Goal: Task Accomplishment & Management: Use online tool/utility

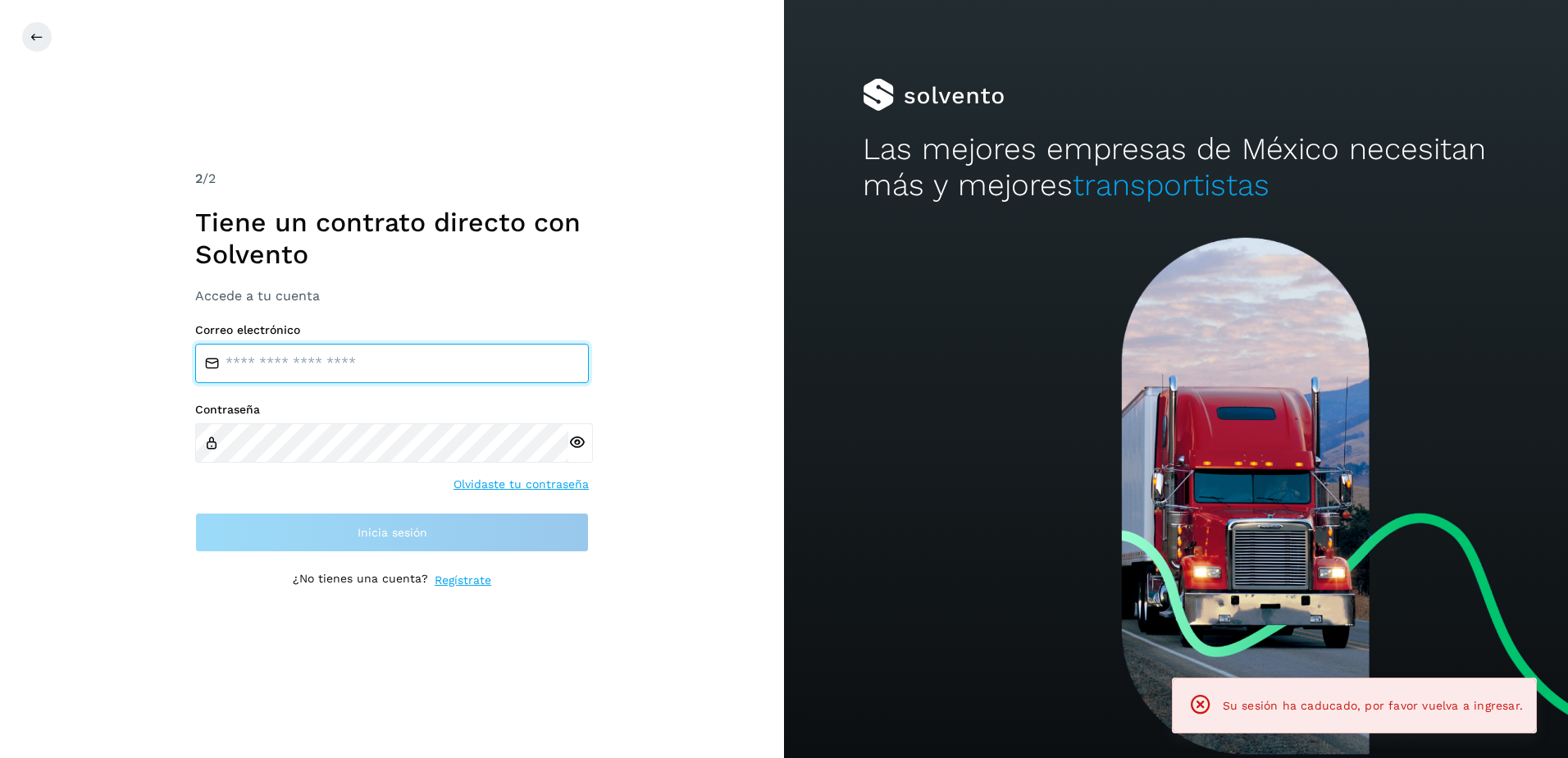
type input "**********"
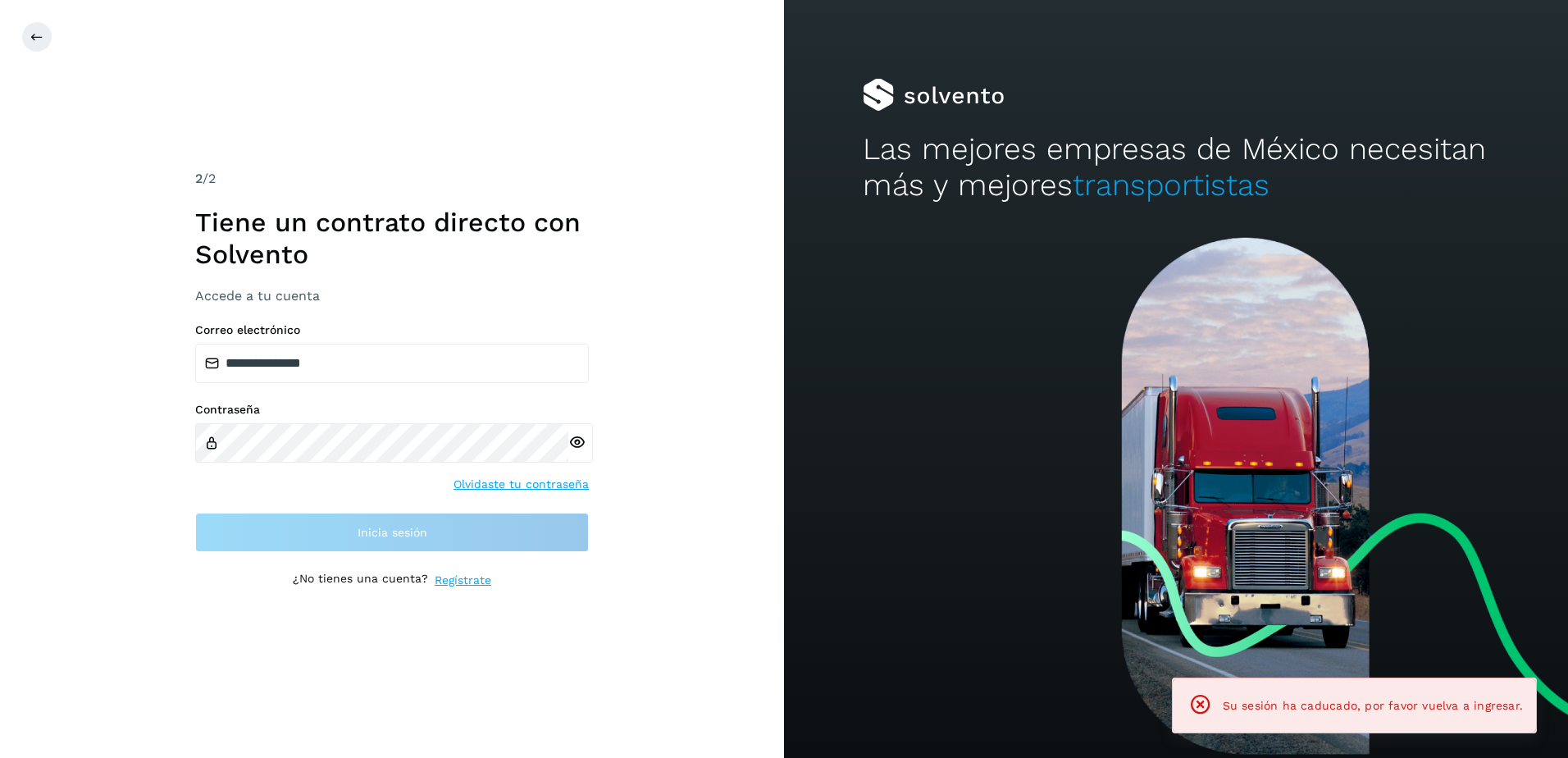
click at [504, 553] on div "**********" at bounding box center [391, 379] width 393 height 420
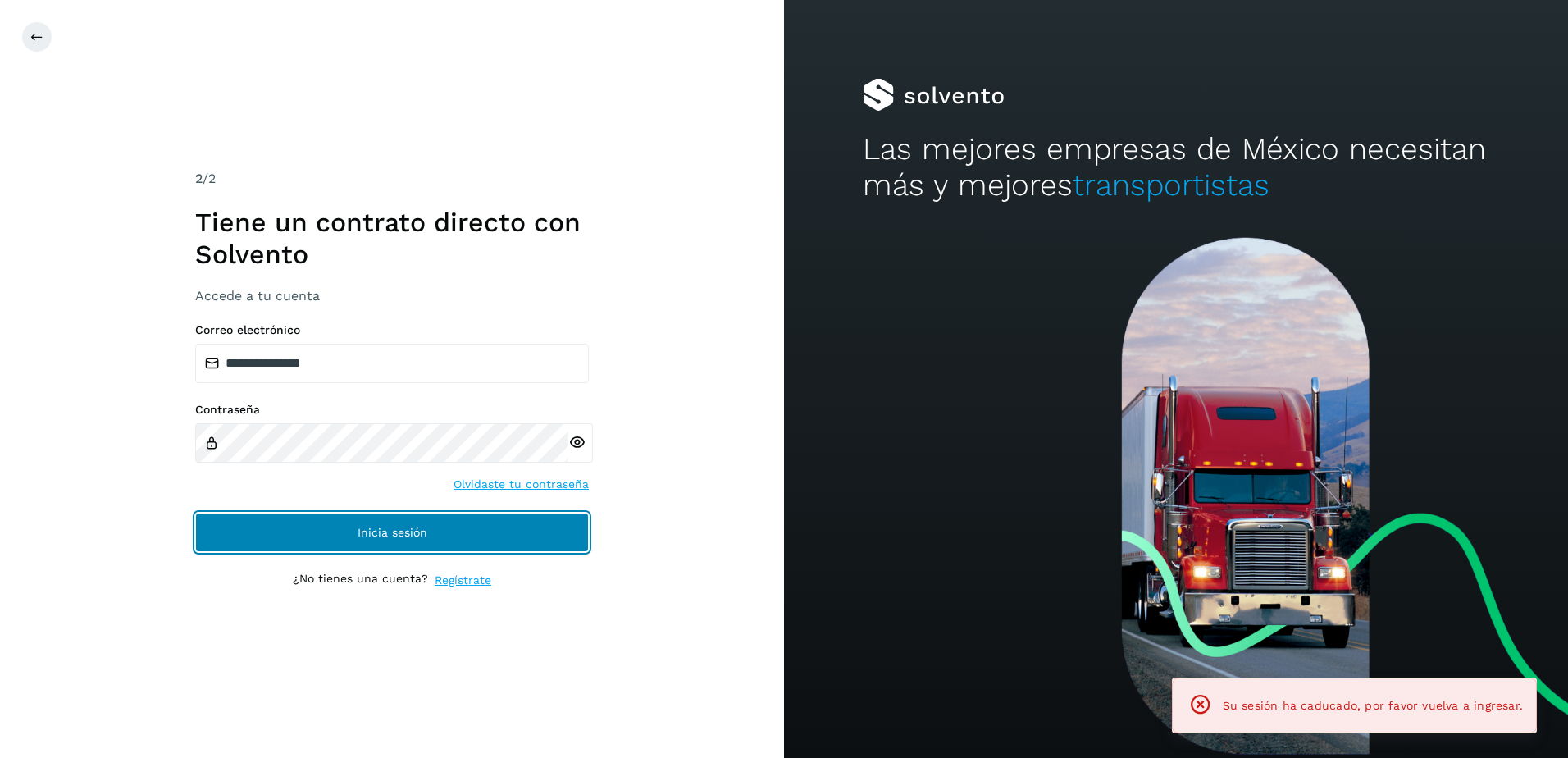
click at [502, 539] on button "Inicia sesión" at bounding box center [391, 532] width 393 height 39
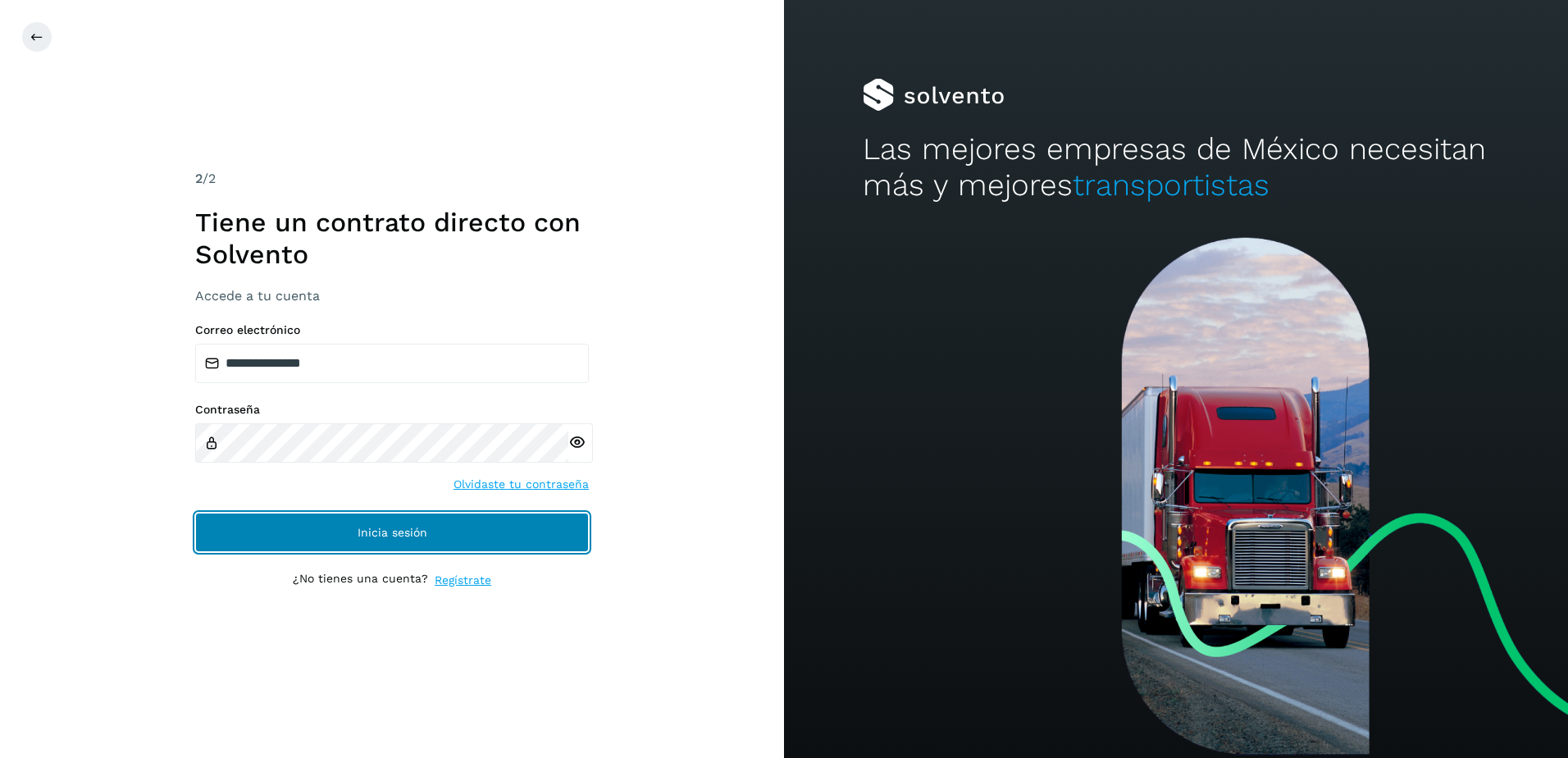
click at [322, 537] on button "Inicia sesión" at bounding box center [391, 532] width 393 height 39
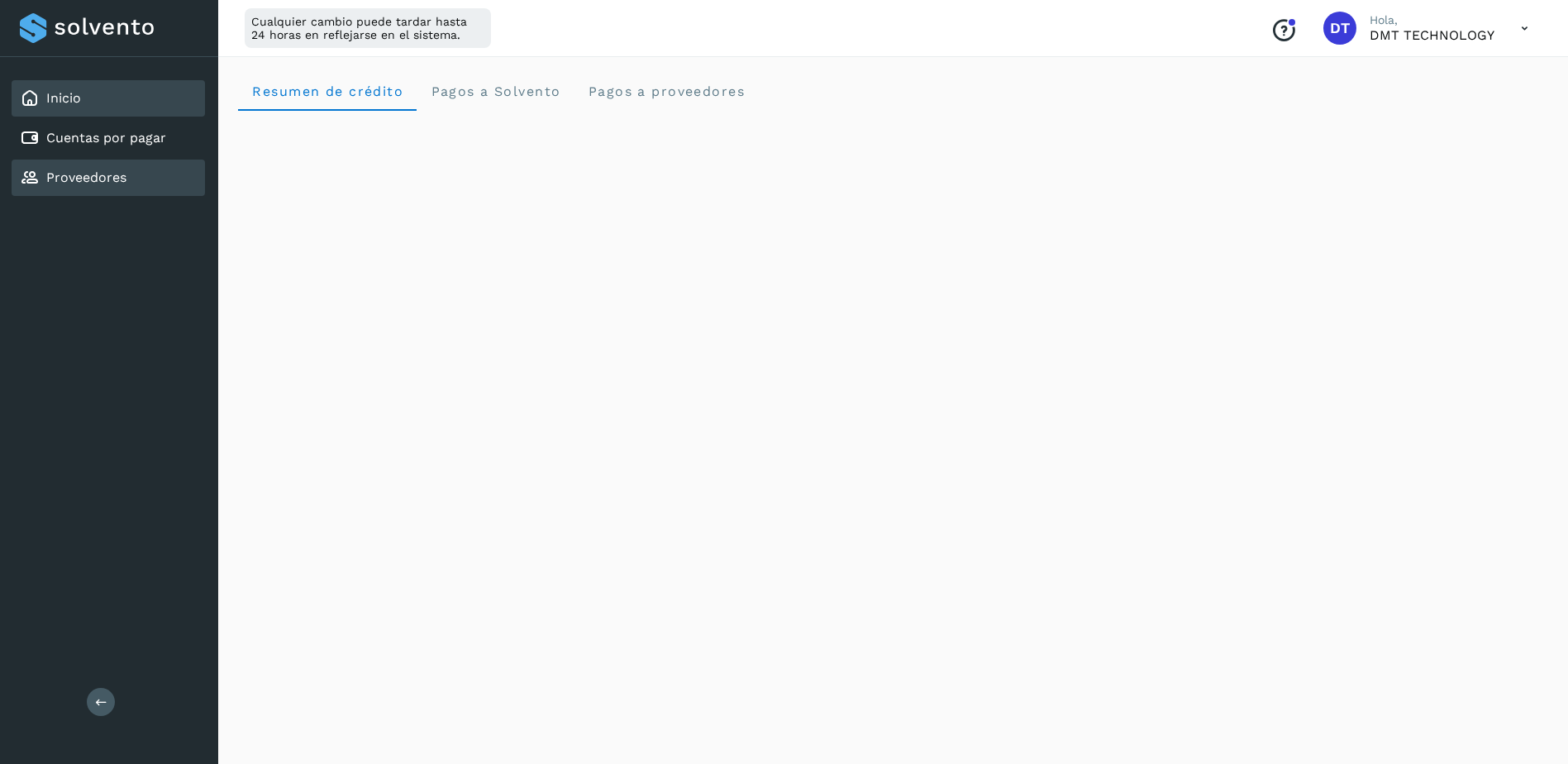
click at [111, 178] on link "Proveedores" at bounding box center [86, 177] width 80 height 16
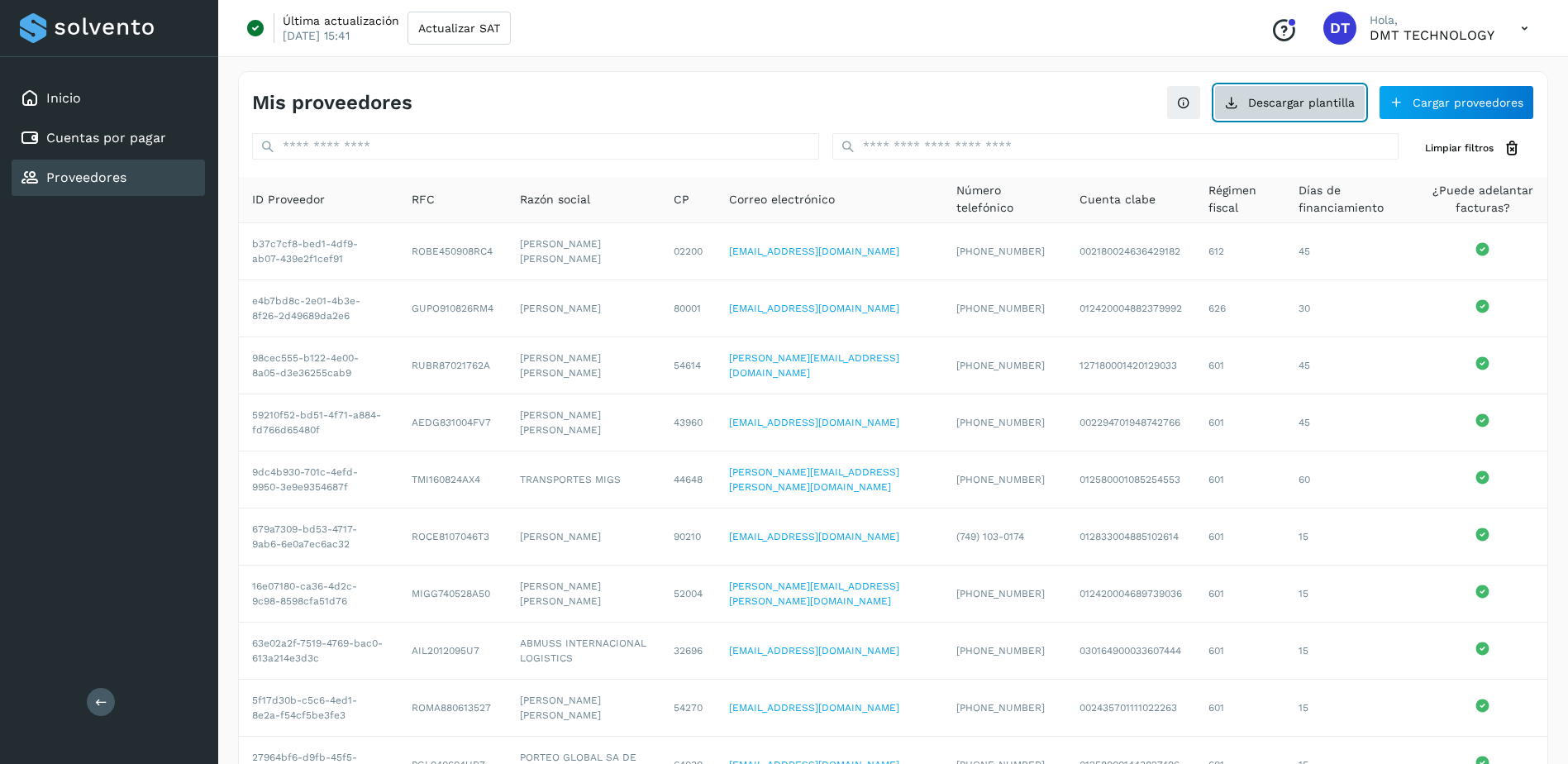
click at [1354, 105] on button "Descargar plantilla" at bounding box center [1289, 102] width 151 height 35
click at [106, 184] on link "Proveedores" at bounding box center [86, 177] width 80 height 16
click at [1480, 107] on button "Cargar proveedores" at bounding box center [1456, 102] width 155 height 35
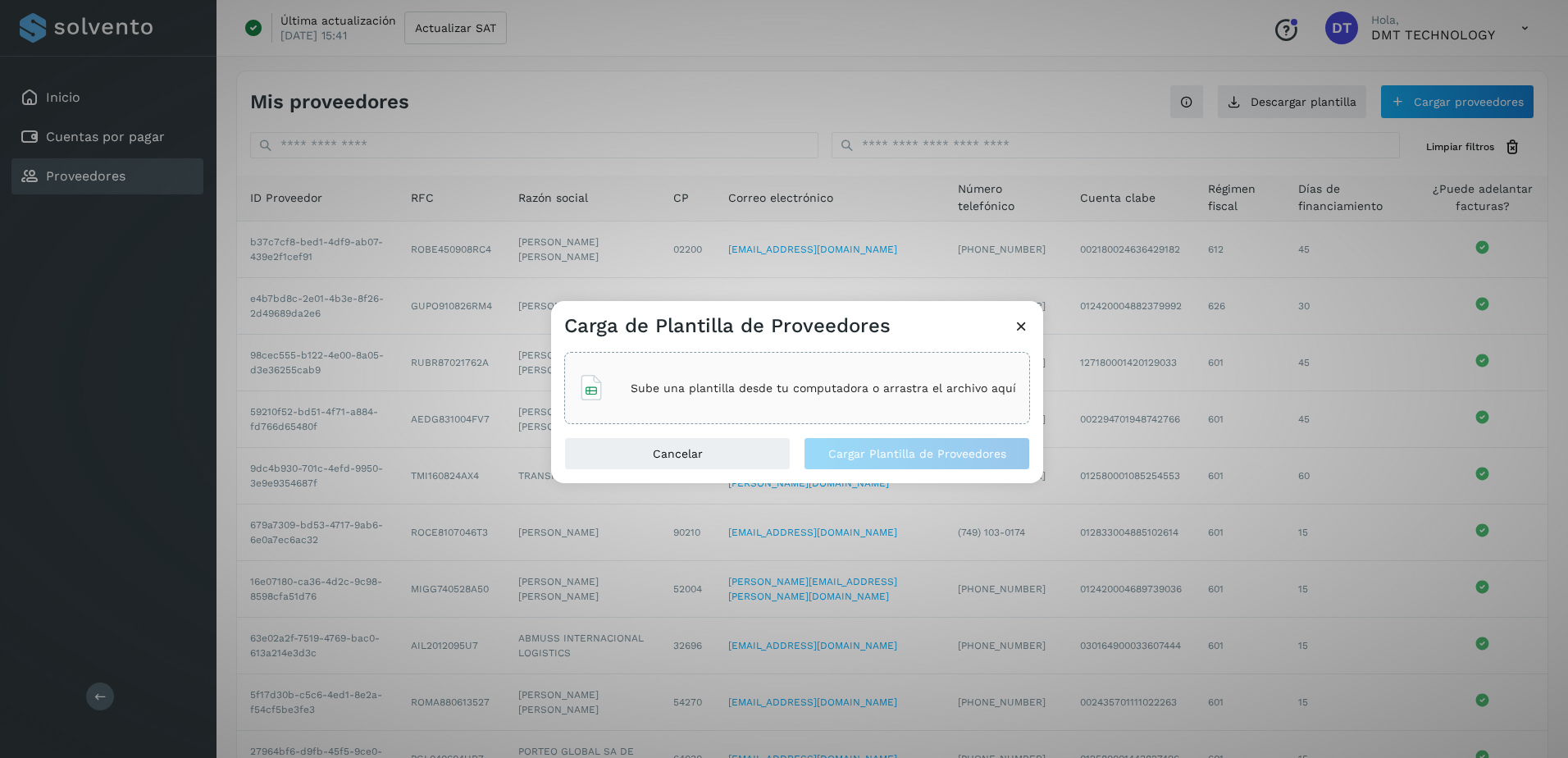
click at [734, 403] on div "Sube una plantilla desde tu computadora o arrastra el archivo aquí" at bounding box center [796, 387] width 438 height 44
click at [1027, 316] on div "Carga de Plantilla de Proveedores" at bounding box center [797, 320] width 492 height 37
click at [1025, 320] on icon at bounding box center [1022, 327] width 18 height 18
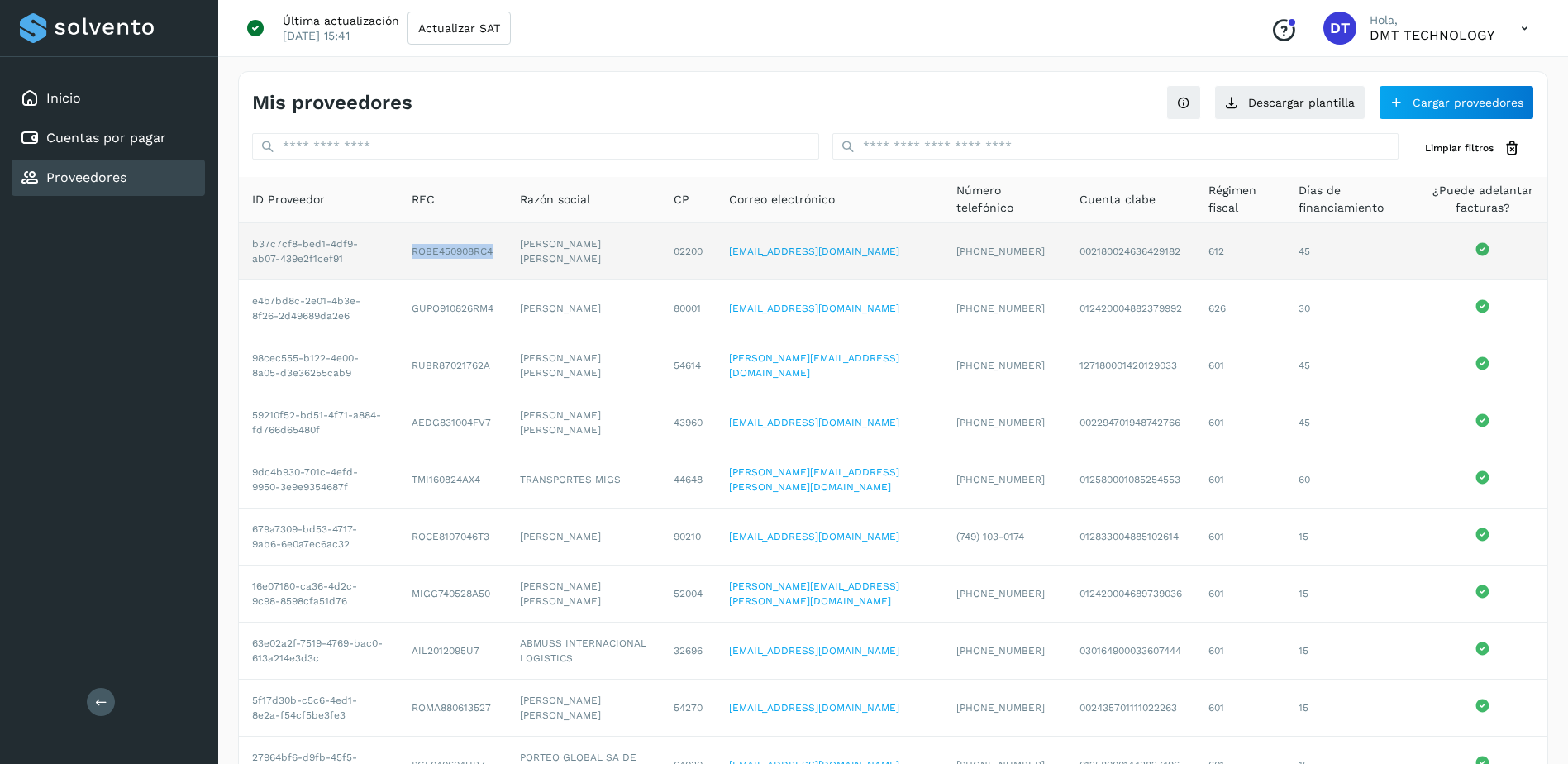
drag, startPoint x: 392, startPoint y: 261, endPoint x: 494, endPoint y: 265, distance: 102.1
click at [494, 265] on td "ROBE450908RC4" at bounding box center [453, 252] width 109 height 57
drag, startPoint x: 494, startPoint y: 265, endPoint x: 527, endPoint y: 265, distance: 33.0
click at [527, 265] on td "[PERSON_NAME] [PERSON_NAME]" at bounding box center [584, 252] width 154 height 57
drag, startPoint x: 251, startPoint y: 249, endPoint x: 365, endPoint y: 268, distance: 115.6
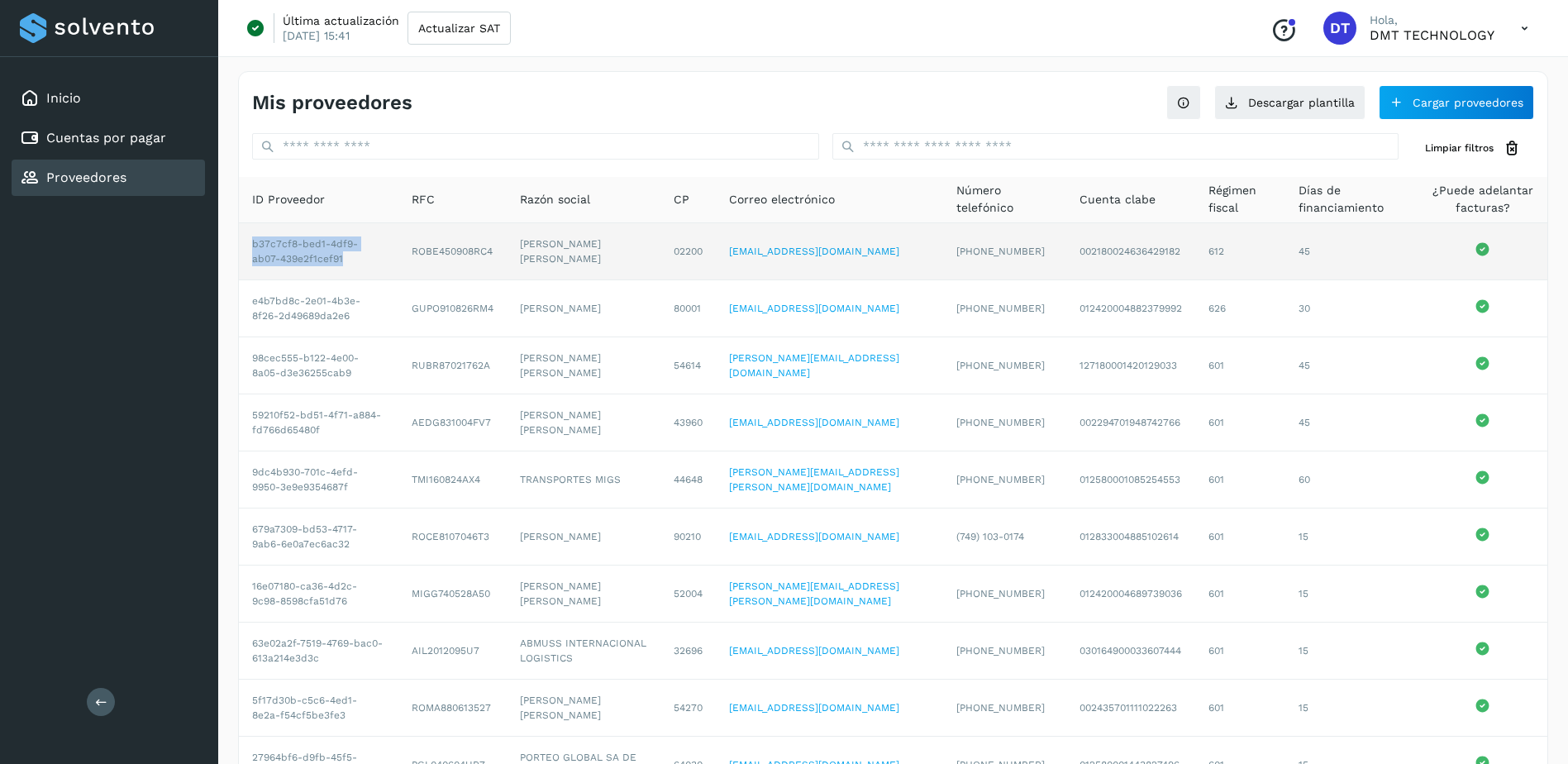
click at [365, 268] on td "b37c7cf8-bed1-4df9-ab07-439e2f1cef91" at bounding box center [318, 252] width 159 height 57
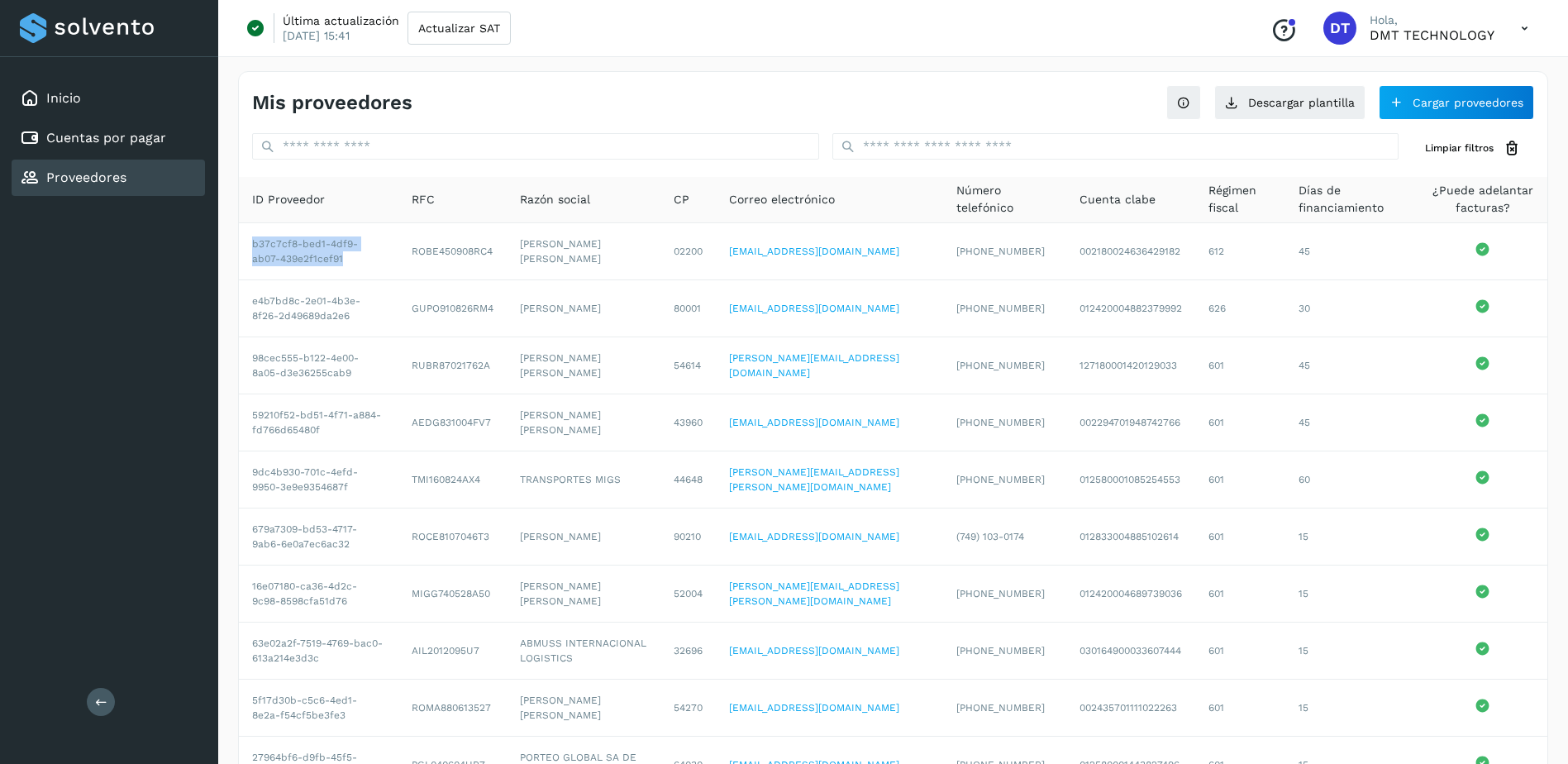
drag, startPoint x: 365, startPoint y: 268, endPoint x: 296, endPoint y: 200, distance: 96.9
click at [296, 200] on span "ID Proveedor" at bounding box center [289, 200] width 73 height 18
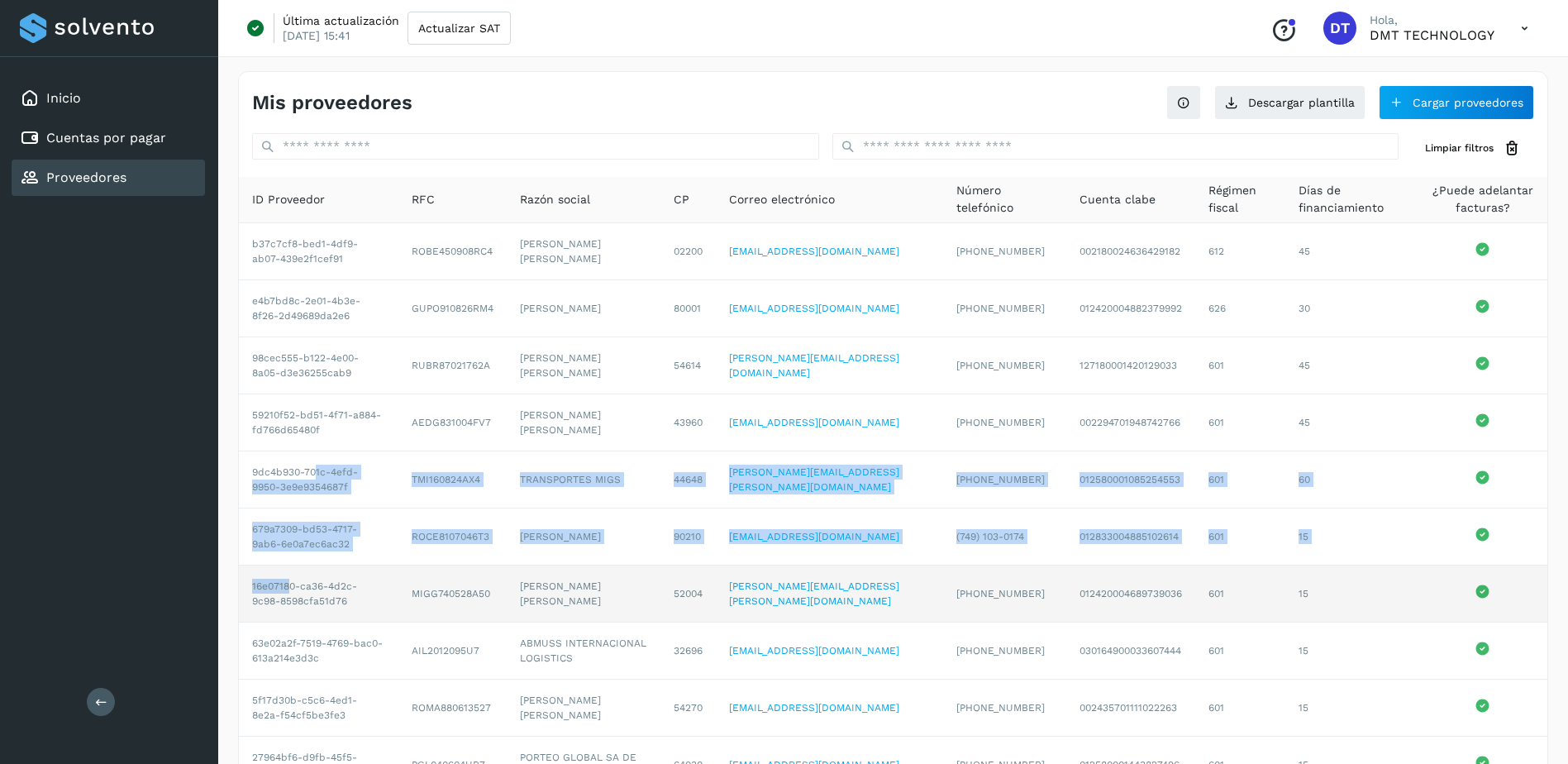
drag, startPoint x: 302, startPoint y: 548, endPoint x: 287, endPoint y: 591, distance: 45.5
click at [287, 591] on tbody "b37c7cf8-bed1-4df9-ab07-439e2f1cef91 ROBE450908RC4 [PERSON_NAME][GEOGRAPHIC_DAT…" at bounding box center [894, 508] width 1309 height 569
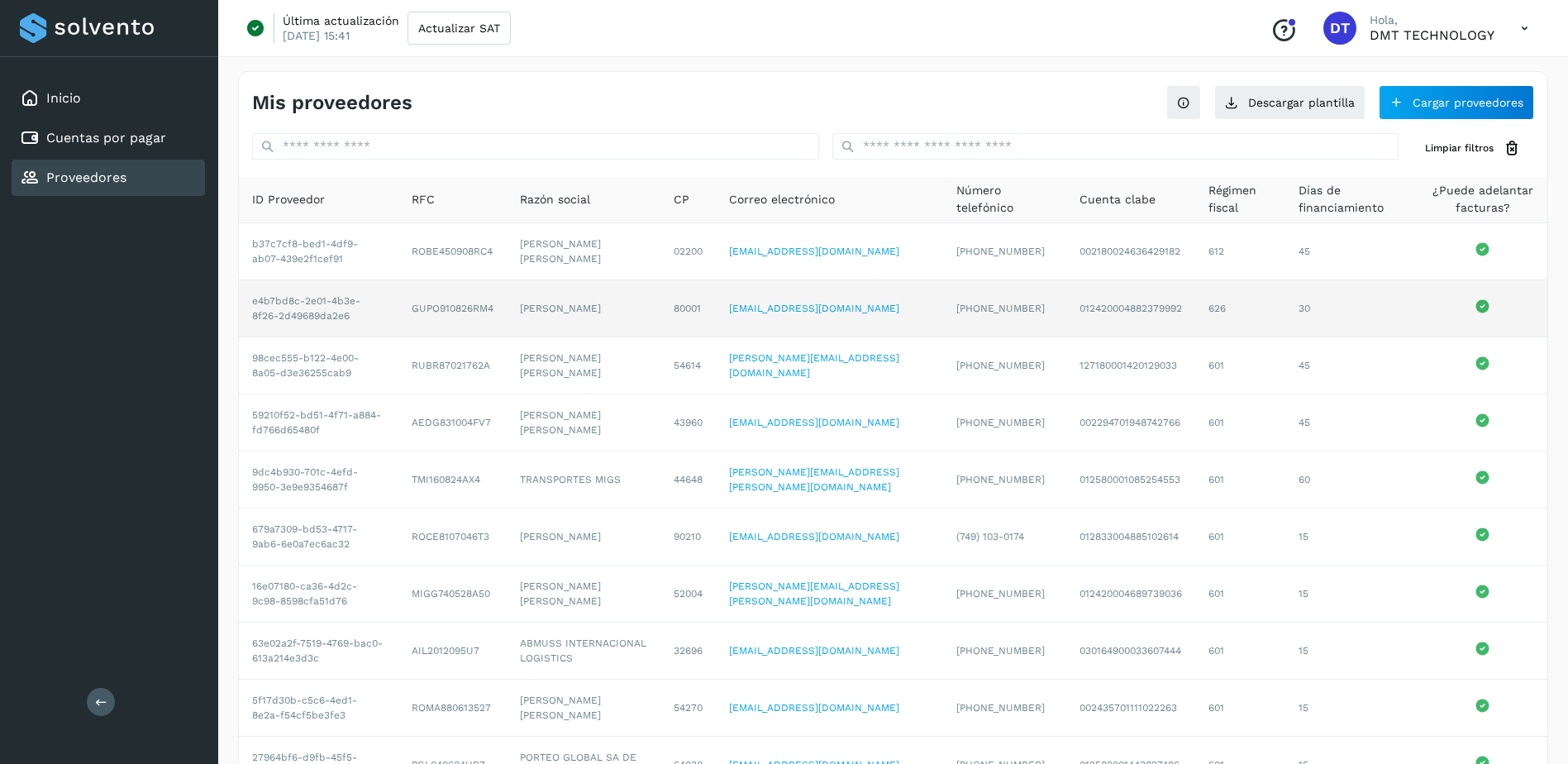
drag, startPoint x: 287, startPoint y: 591, endPoint x: 275, endPoint y: 296, distance: 295.2
click at [275, 296] on td "e4b7bd8c-2e01-4b3e-8f26-2d49689da2e6" at bounding box center [318, 308] width 159 height 57
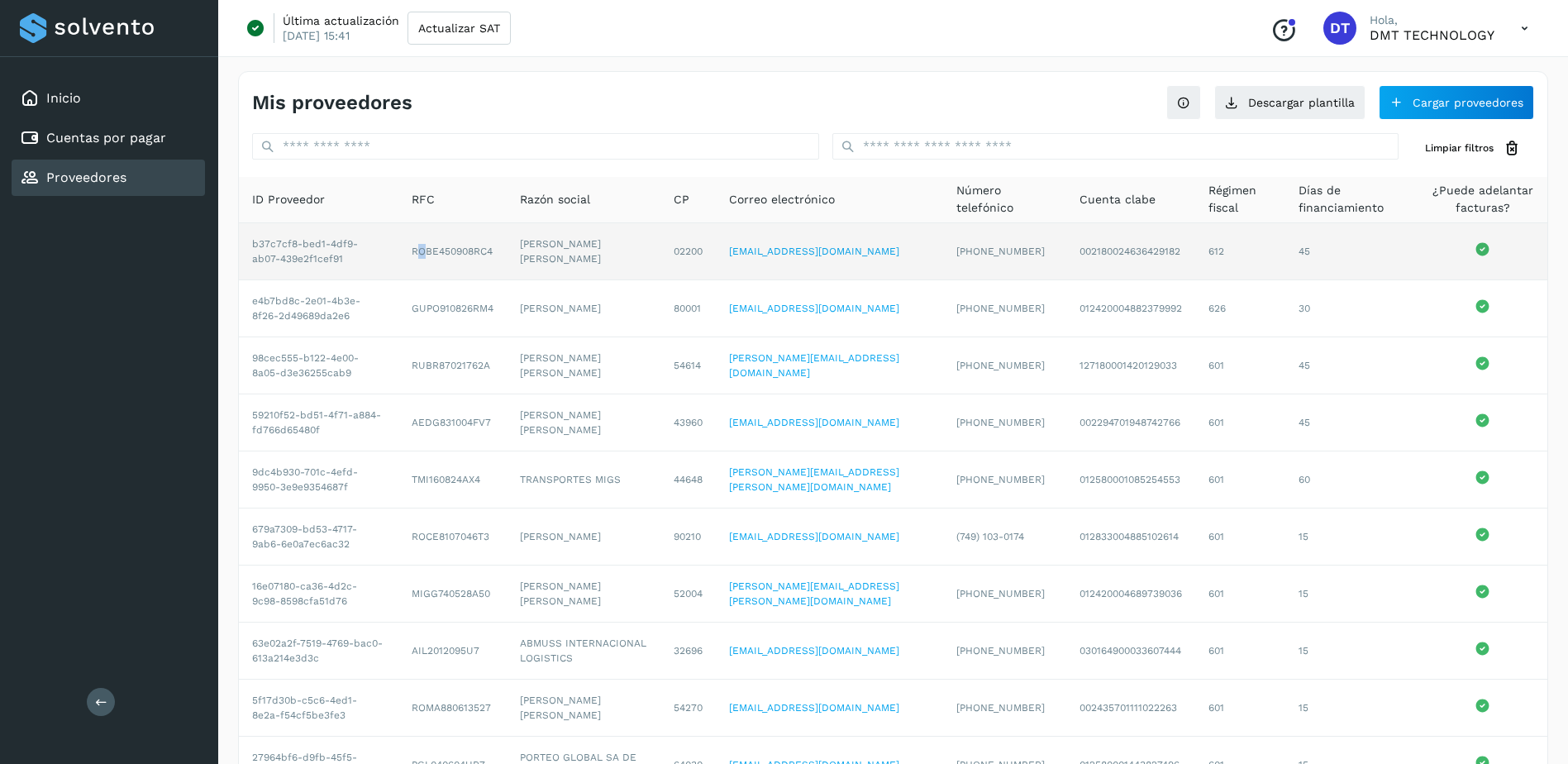
click at [416, 261] on td "ROBE450908RC4" at bounding box center [453, 252] width 109 height 57
drag, startPoint x: 416, startPoint y: 261, endPoint x: 243, endPoint y: 240, distance: 174.3
click at [243, 240] on td "b37c7cf8-bed1-4df9-ab07-439e2f1cef91" at bounding box center [318, 252] width 159 height 57
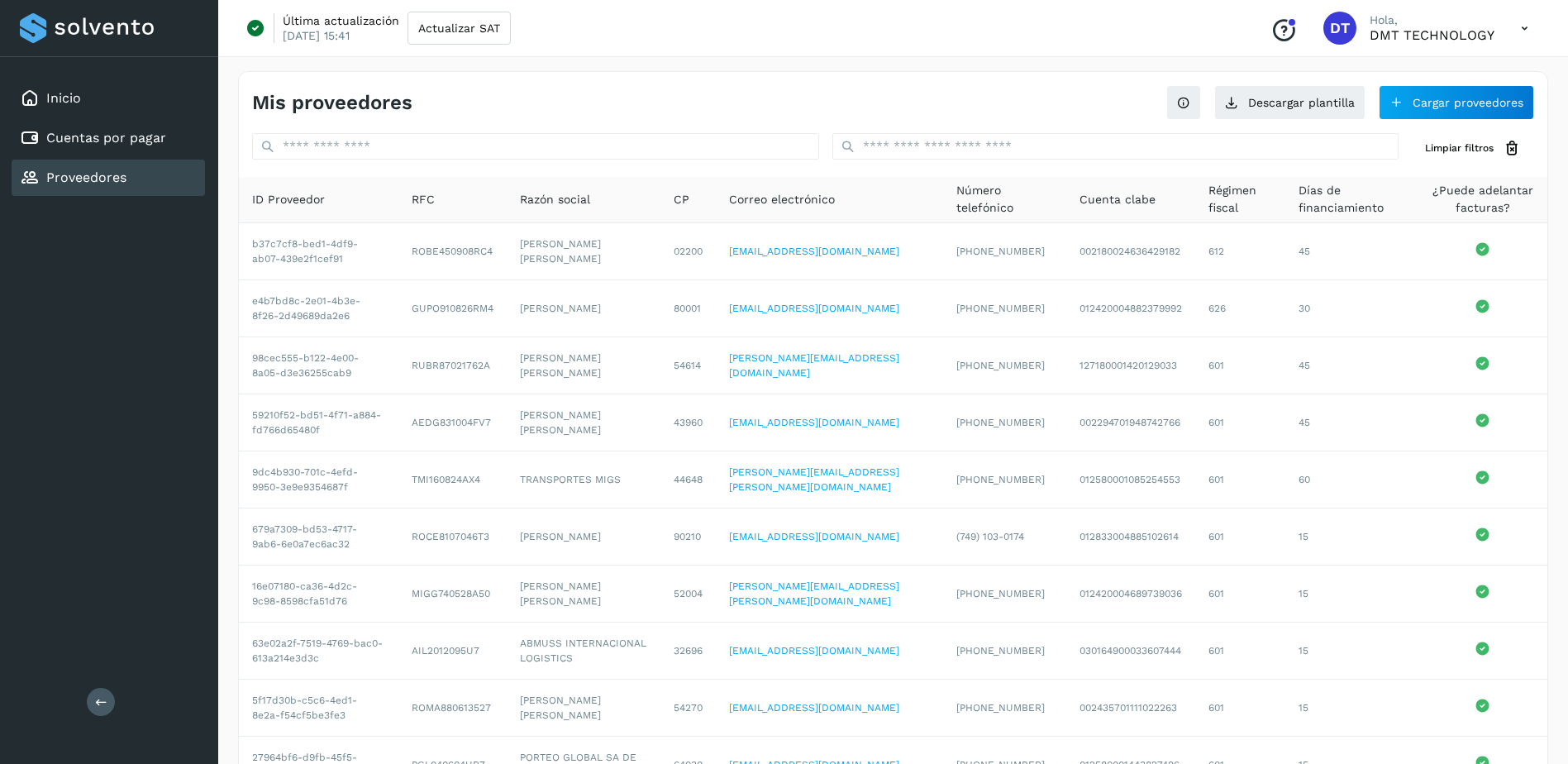
click at [776, 88] on div "Mis proveedores Descargar plantilla Cargar proveedores" at bounding box center [894, 96] width 1309 height 47
